Goal: Information Seeking & Learning: Learn about a topic

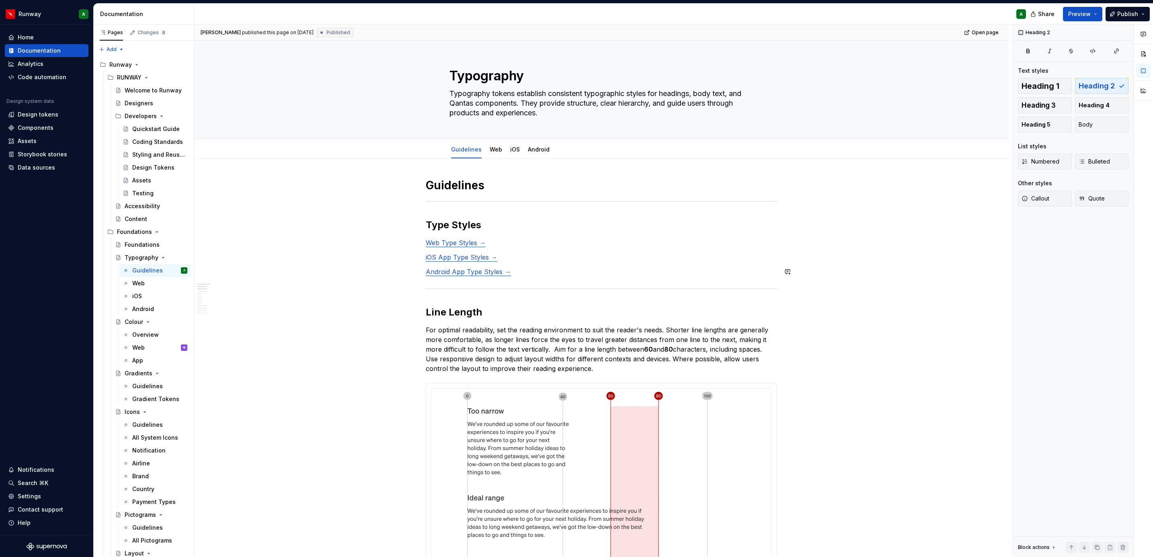
click at [635, 287] on div at bounding box center [601, 288] width 351 height 5
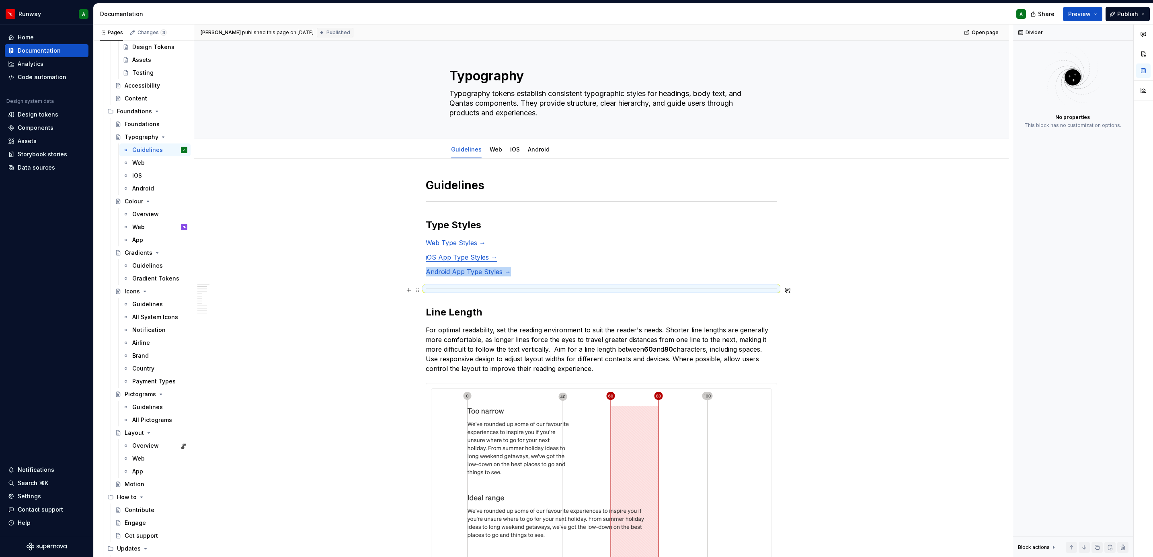
click at [496, 290] on div at bounding box center [601, 288] width 351 height 5
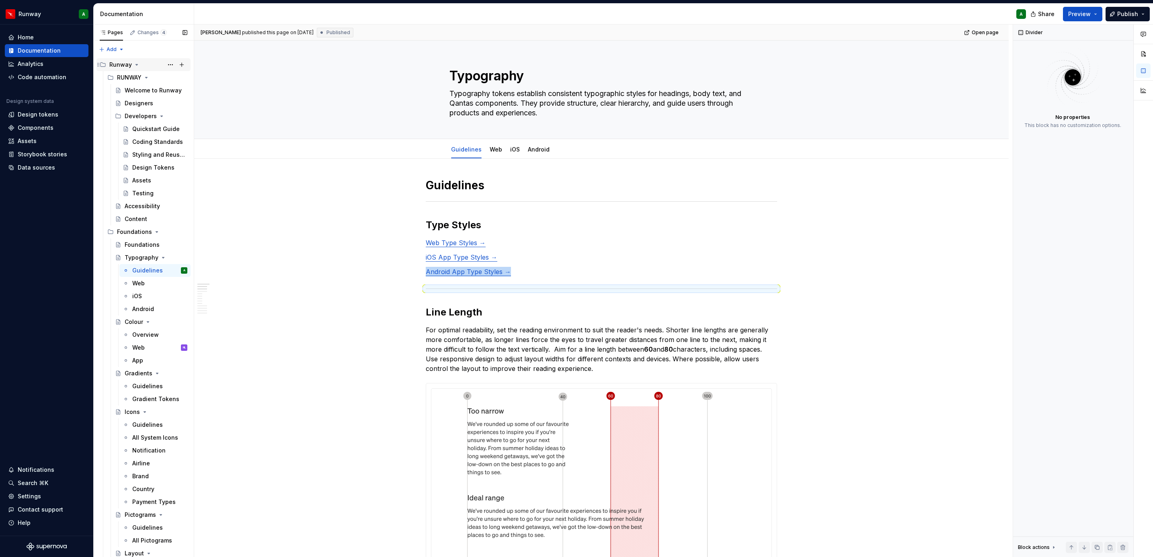
click at [120, 65] on div "Runway" at bounding box center [120, 65] width 23 height 8
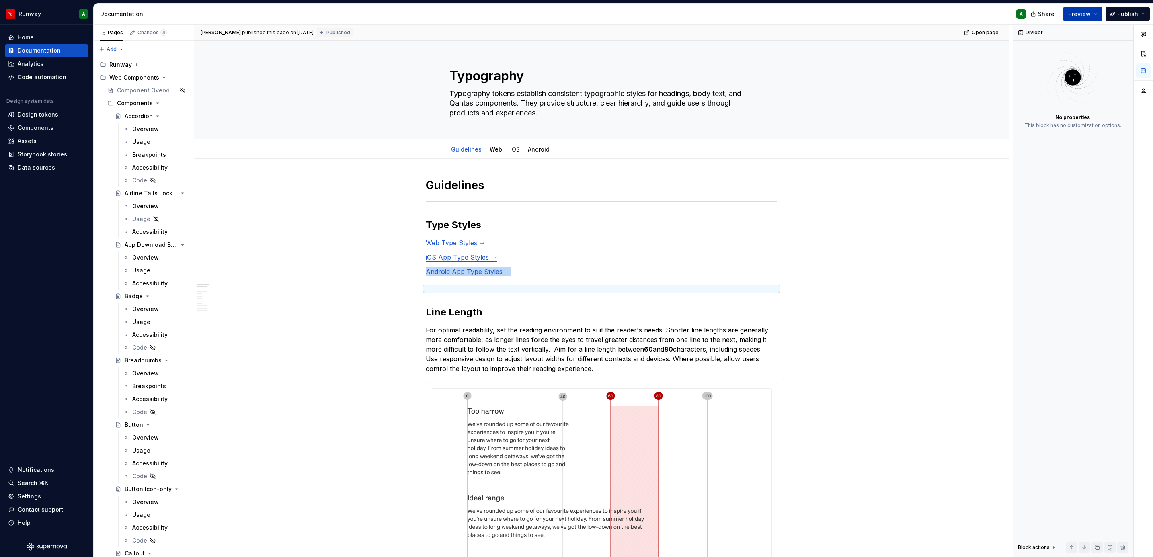
click at [1083, 11] on span "Preview" at bounding box center [1079, 14] width 23 height 8
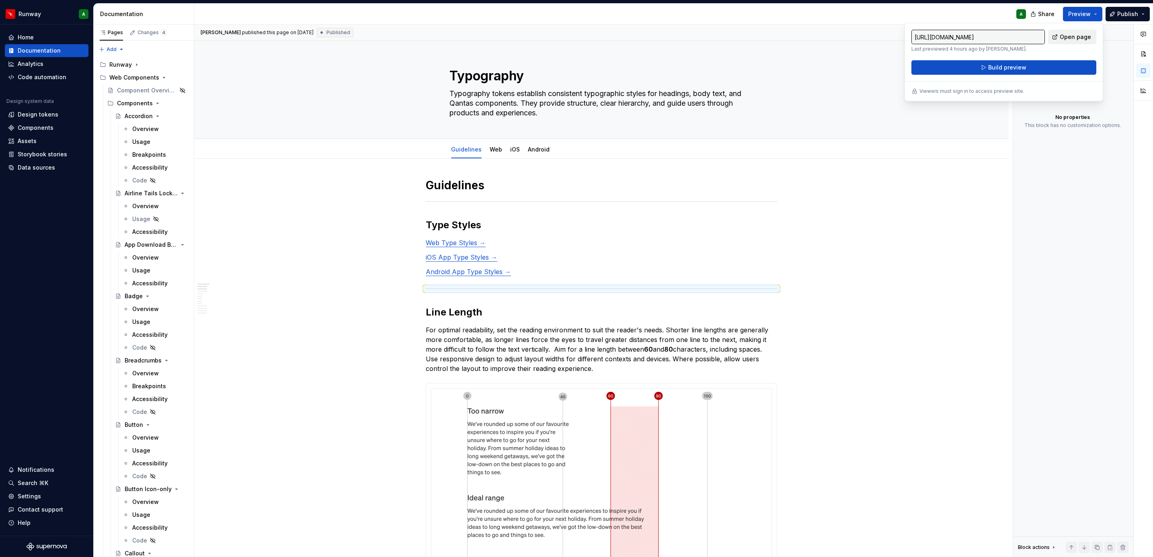
drag, startPoint x: 1083, startPoint y: 11, endPoint x: 1067, endPoint y: 40, distance: 33.0
click at [1067, 40] on span "Open page" at bounding box center [1075, 37] width 31 height 8
click at [601, 121] on div "Typography Typography tokens establish consistent typographic styles for headin…" at bounding box center [601, 90] width 304 height 98
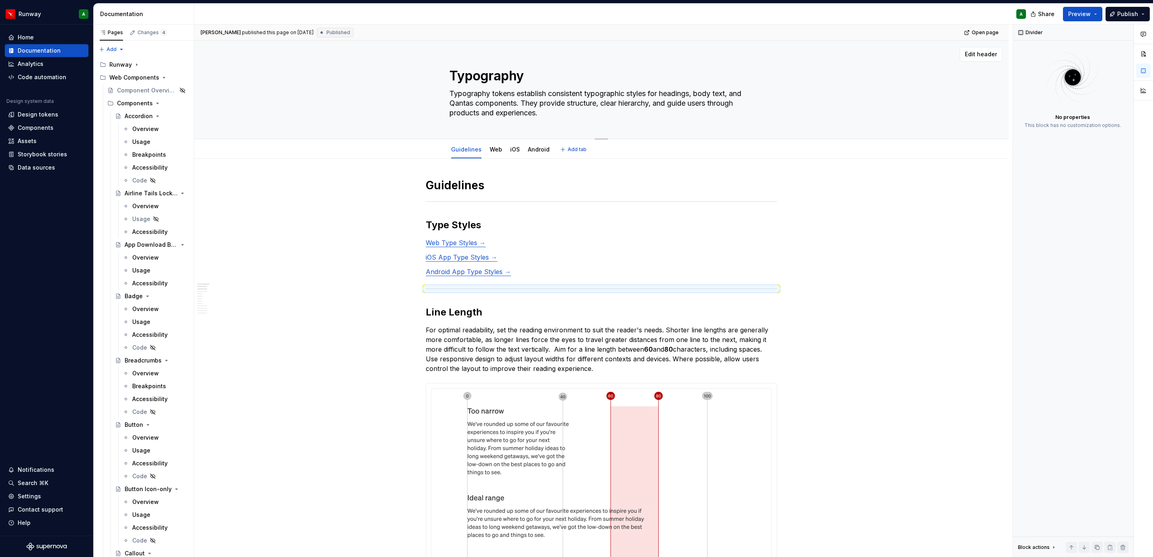
click at [573, 121] on div "Typography Typography tokens establish consistent typographic styles for headin…" at bounding box center [601, 90] width 304 height 98
click at [786, 97] on div "Typography Typography tokens establish consistent typographic styles for headin…" at bounding box center [601, 90] width 750 height 98
click at [970, 55] on span "Edit header" at bounding box center [981, 54] width 32 height 8
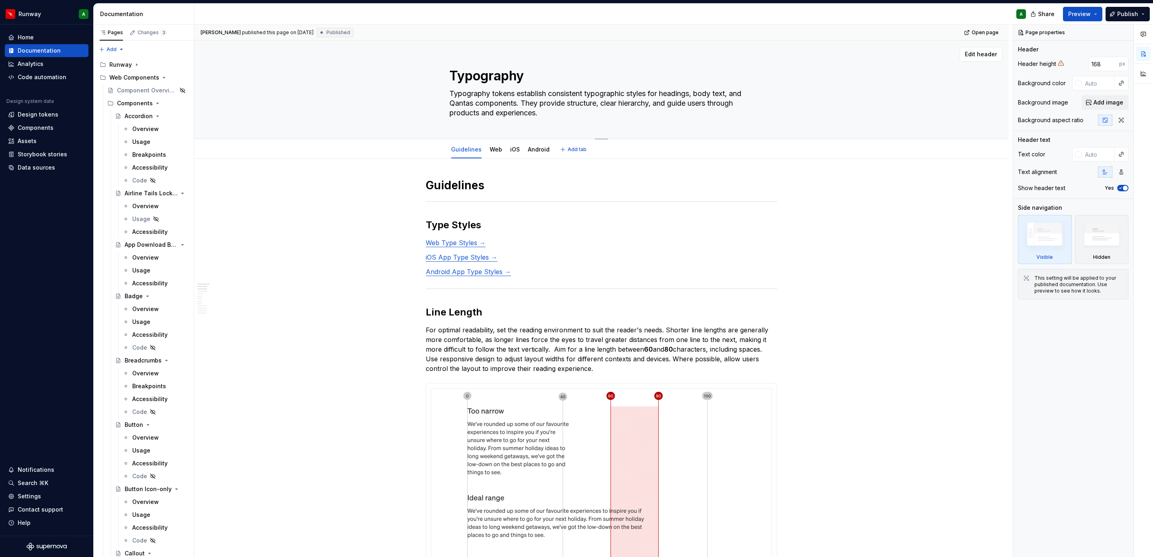
click at [594, 90] on textarea "Typography tokens establish consistent typographic styles for headings, body te…" at bounding box center [600, 103] width 304 height 32
click at [831, 112] on div "Typography Typography tokens establish consistent typographic styles for headin…" at bounding box center [601, 90] width 750 height 98
click at [928, 100] on div "Typography Typography tokens establish consistent typographic styles for headin…" at bounding box center [601, 90] width 750 height 98
click at [542, 92] on textarea "Typography tokens establish consistent typographic styles for headings, body te…" at bounding box center [600, 103] width 304 height 32
click at [542, 95] on textarea "Typography tokens establish consistent typographic styles for headings, body te…" at bounding box center [600, 103] width 304 height 32
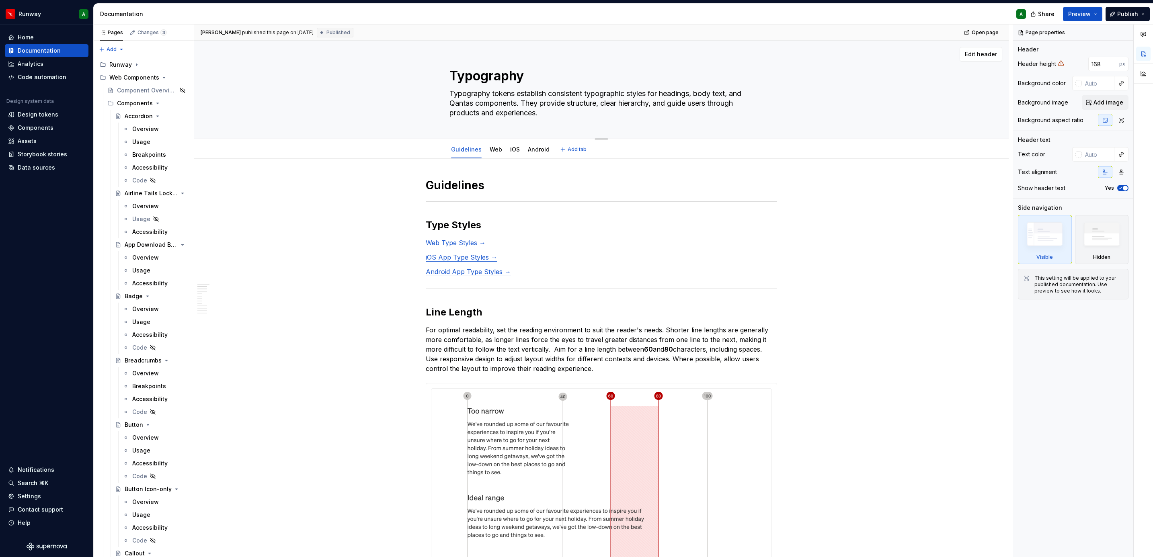
click at [542, 110] on textarea "Typography tokens establish consistent typographic styles for headings, body te…" at bounding box center [600, 103] width 304 height 32
click at [511, 77] on textarea "Typography" at bounding box center [600, 75] width 304 height 19
click at [510, 100] on textarea "Typography tokens establish consistent typographic styles for headings, body te…" at bounding box center [600, 103] width 304 height 32
click at [508, 102] on textarea "Typography tokens establish consistent typographic styles for headings, body te…" at bounding box center [600, 103] width 304 height 32
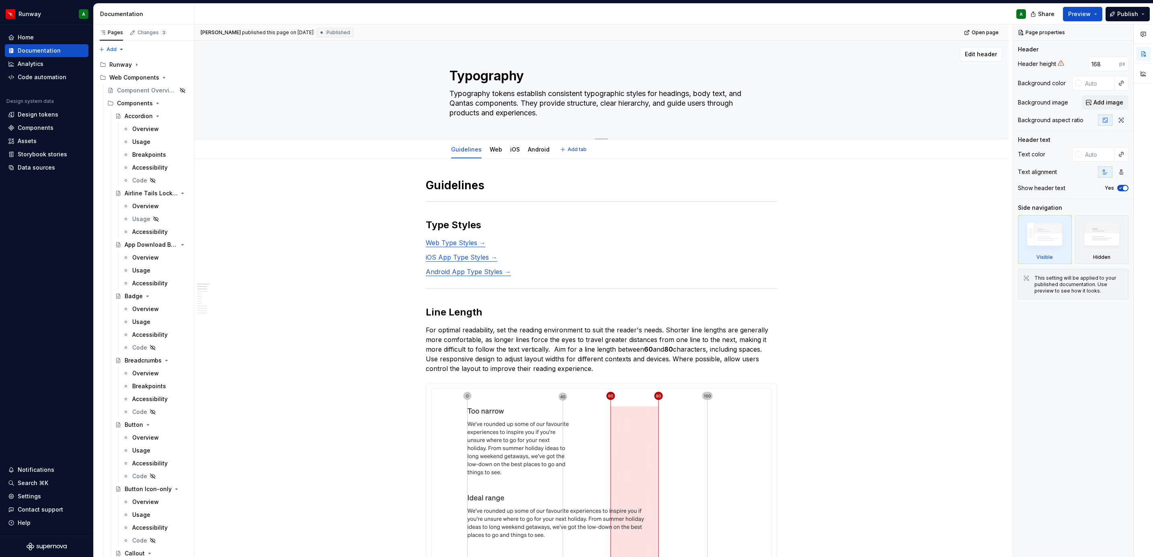
click at [508, 102] on textarea "Typography tokens establish consistent typographic styles for headings, body te…" at bounding box center [600, 103] width 304 height 32
click at [789, 111] on div "Typography Typography tokens establish consistent typographic styles for headin…" at bounding box center [601, 90] width 750 height 98
click at [714, 204] on div at bounding box center [601, 201] width 351 height 5
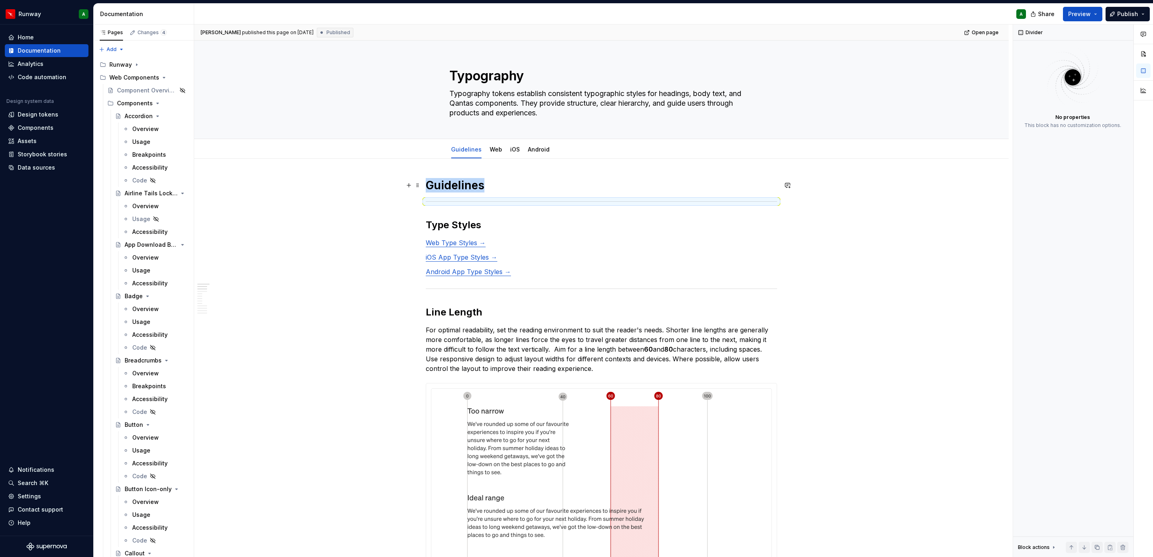
click at [439, 184] on h1 "Guidelines" at bounding box center [601, 185] width 351 height 14
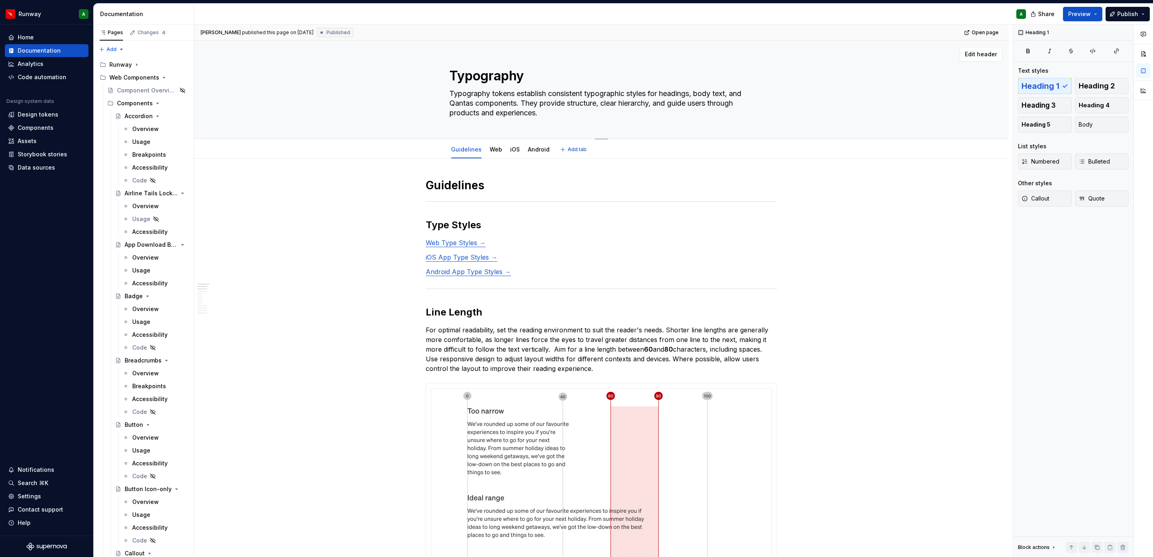
click at [509, 110] on textarea "Typography tokens establish consistent typographic styles for headings, body te…" at bounding box center [600, 103] width 304 height 32
click at [534, 110] on textarea "Typography tokens establish consistent typographic styles for headings, body te…" at bounding box center [600, 103] width 304 height 32
drag, startPoint x: 546, startPoint y: 113, endPoint x: 494, endPoint y: 111, distance: 51.9
click at [494, 111] on textarea "Typography tokens establish consistent typographic styles for headings, body te…" at bounding box center [600, 103] width 304 height 32
click at [492, 105] on textarea "Typography tokens establish consistent typographic styles for headings, body te…" at bounding box center [600, 103] width 304 height 32
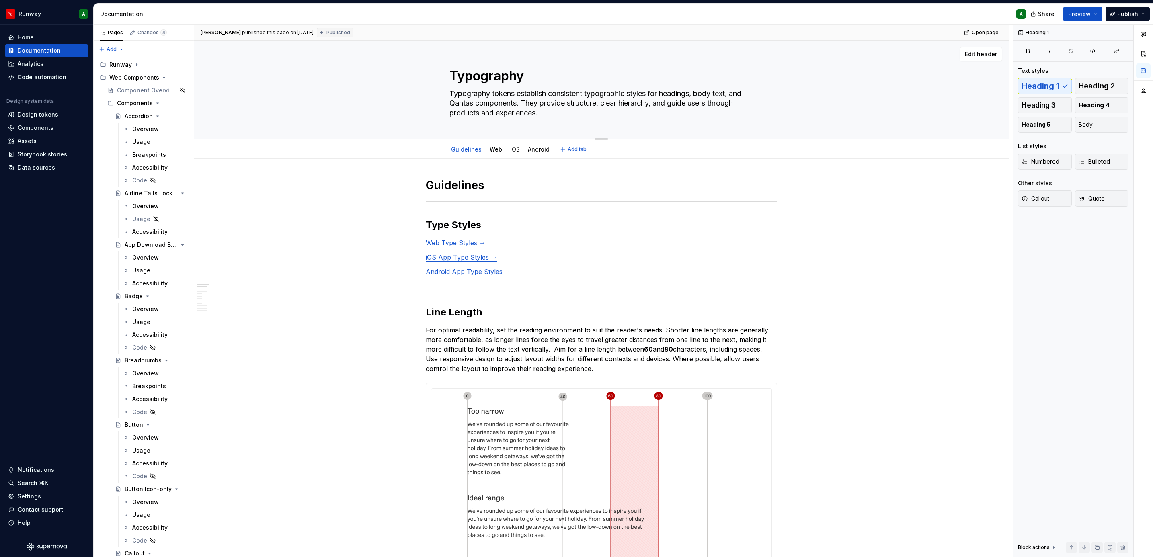
click at [498, 72] on textarea "Typography" at bounding box center [600, 75] width 304 height 19
click at [508, 110] on textarea "Typography tokens establish consistent typographic styles for headings, body te…" at bounding box center [600, 103] width 304 height 32
click at [507, 82] on textarea "Typography" at bounding box center [600, 75] width 304 height 19
click at [703, 105] on textarea "Typography tokens establish consistent typographic styles for headings, body te…" at bounding box center [600, 103] width 304 height 32
click at [699, 110] on textarea "Typography tokens establish consistent typographic styles for headings, body te…" at bounding box center [600, 103] width 304 height 32
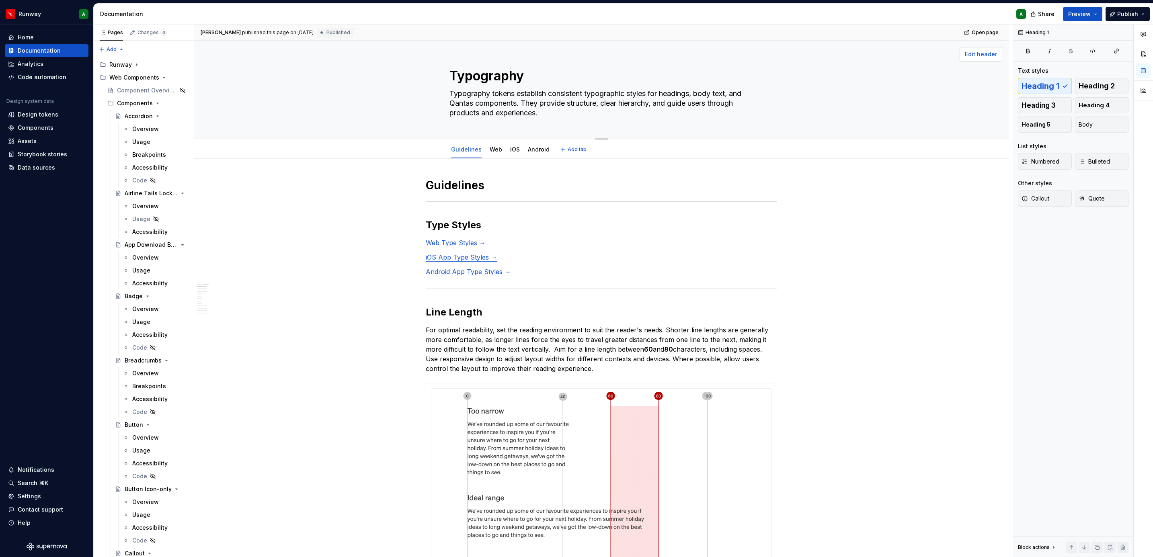
click at [973, 52] on span "Edit header" at bounding box center [981, 54] width 32 height 8
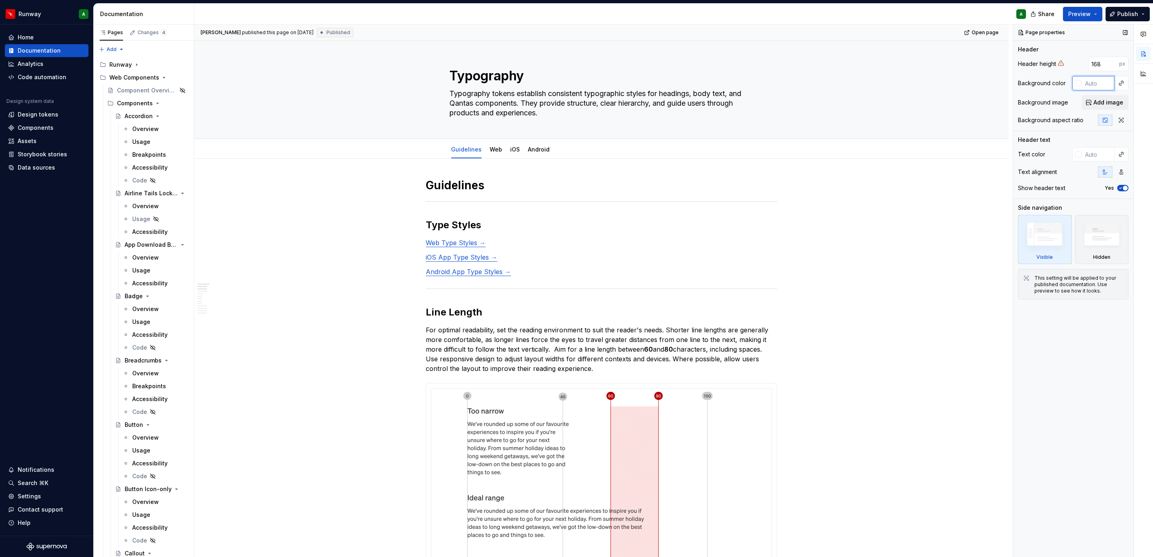
click at [1092, 86] on input "text" at bounding box center [1098, 83] width 33 height 14
click at [1080, 86] on div at bounding box center [1078, 83] width 6 height 6
click at [1051, 87] on div "Comments Open comments No comments yet Select ‘Comment’ from the block context …" at bounding box center [1083, 291] width 140 height 533
click at [558, 98] on textarea "Typography tokens establish consistent typographic styles for headings, body te…" at bounding box center [600, 103] width 304 height 32
click at [545, 104] on textarea "Typography tokens establish consistent typographic styles for headings, body te…" at bounding box center [600, 103] width 304 height 32
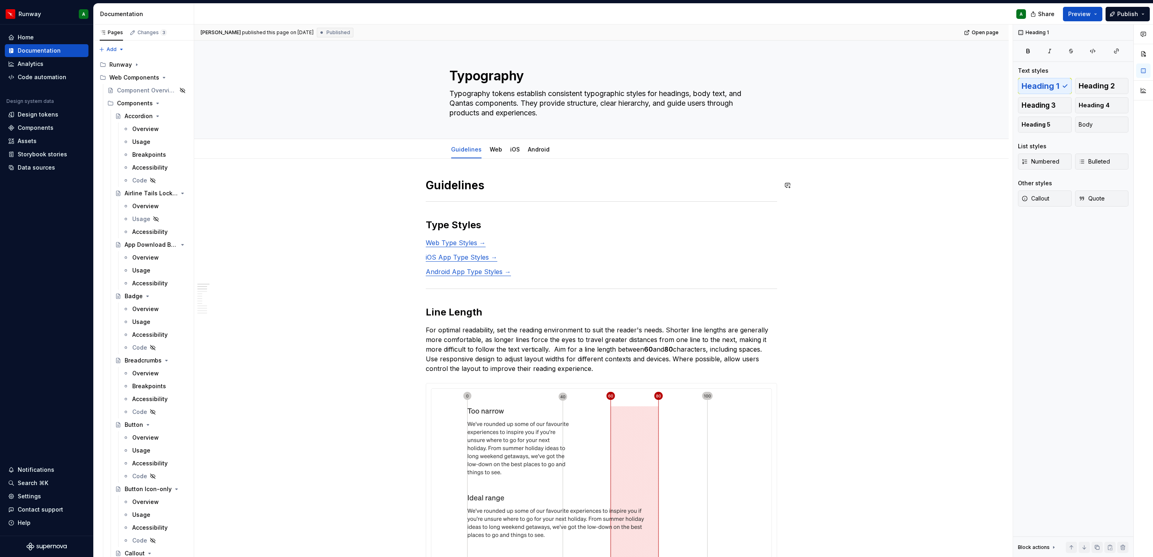
click at [133, 189] on div "Airline Tails Lockup" at bounding box center [140, 193] width 31 height 8
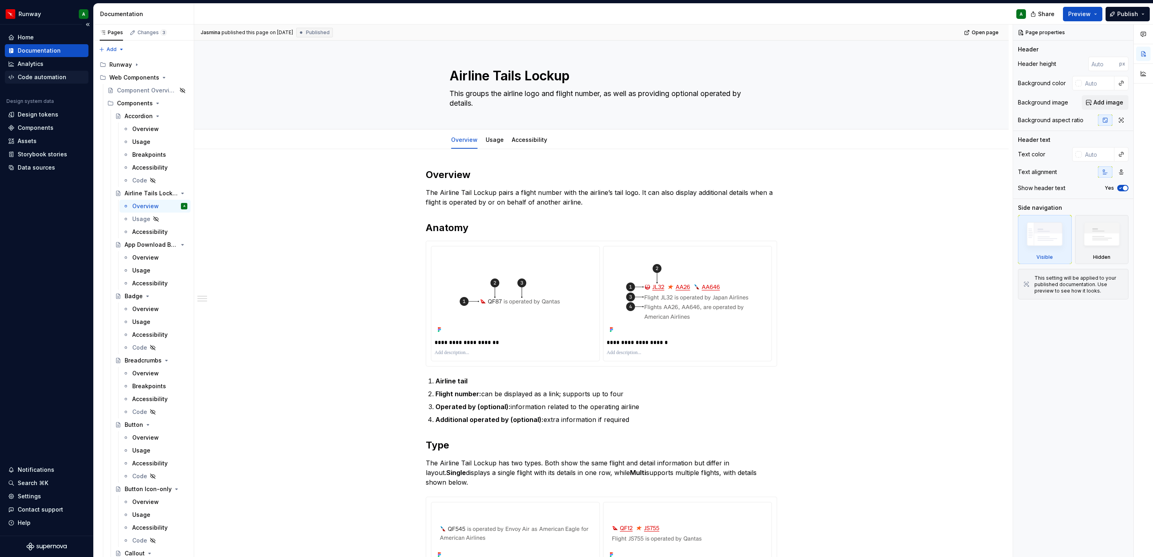
click at [43, 78] on div "Code automation" at bounding box center [42, 77] width 49 height 8
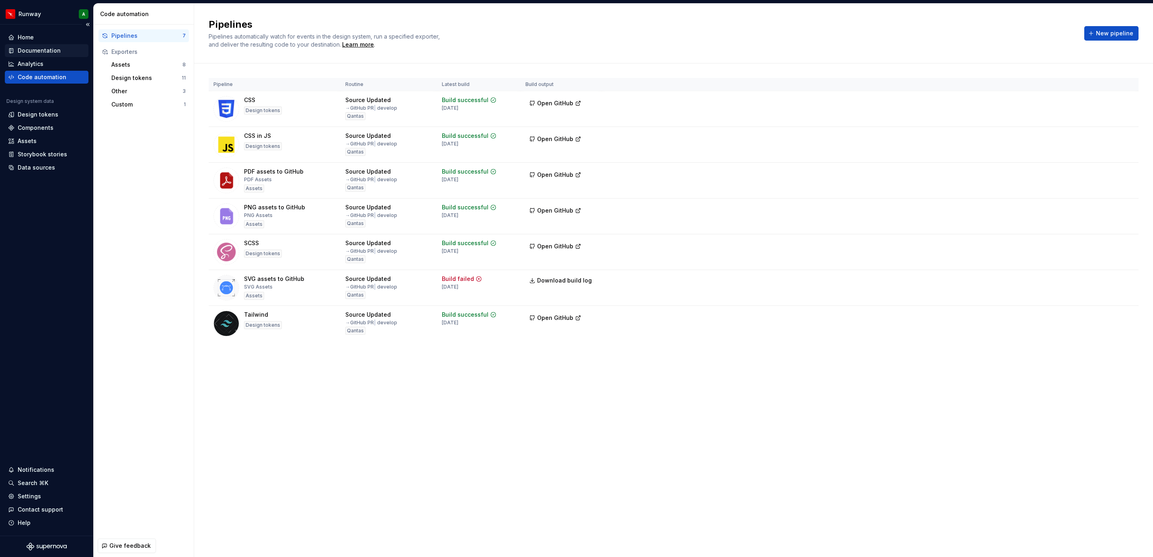
click at [33, 48] on div "Documentation" at bounding box center [39, 51] width 43 height 8
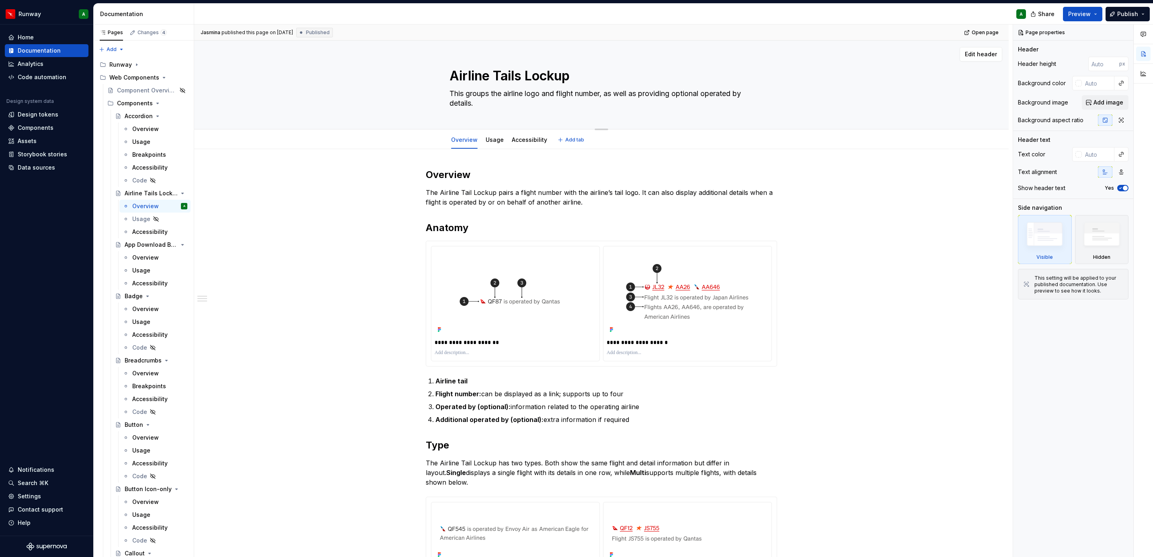
click at [467, 116] on div "Airline Tails Lockup This groups the airline logo and flight number, as well as…" at bounding box center [601, 85] width 304 height 88
click at [110, 103] on icon "Page tree" at bounding box center [110, 103] width 6 height 6
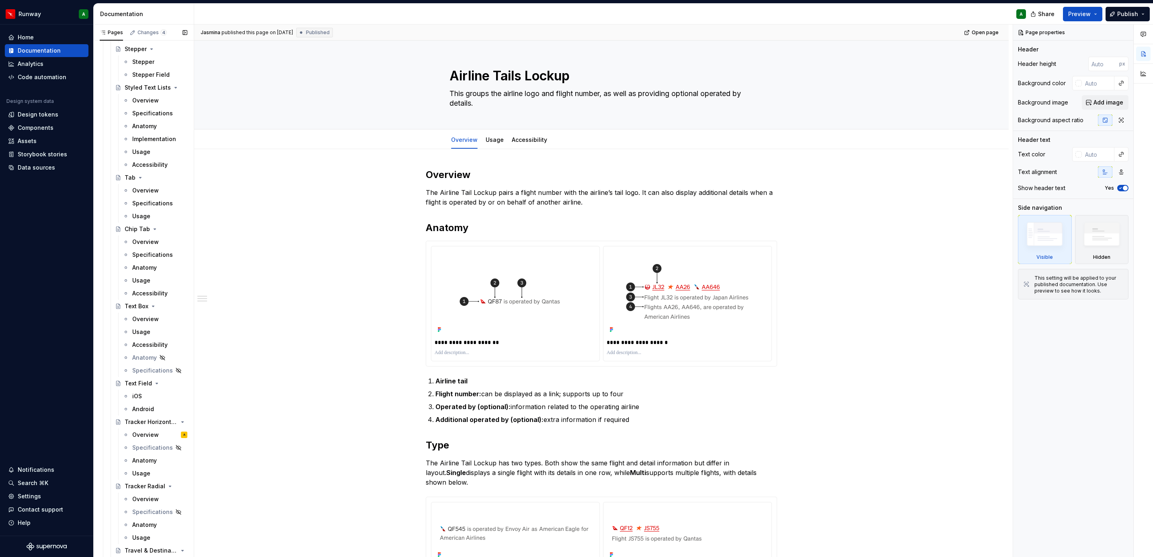
scroll to position [4078, 0]
type textarea "*"
